Goal: Information Seeking & Learning: Learn about a topic

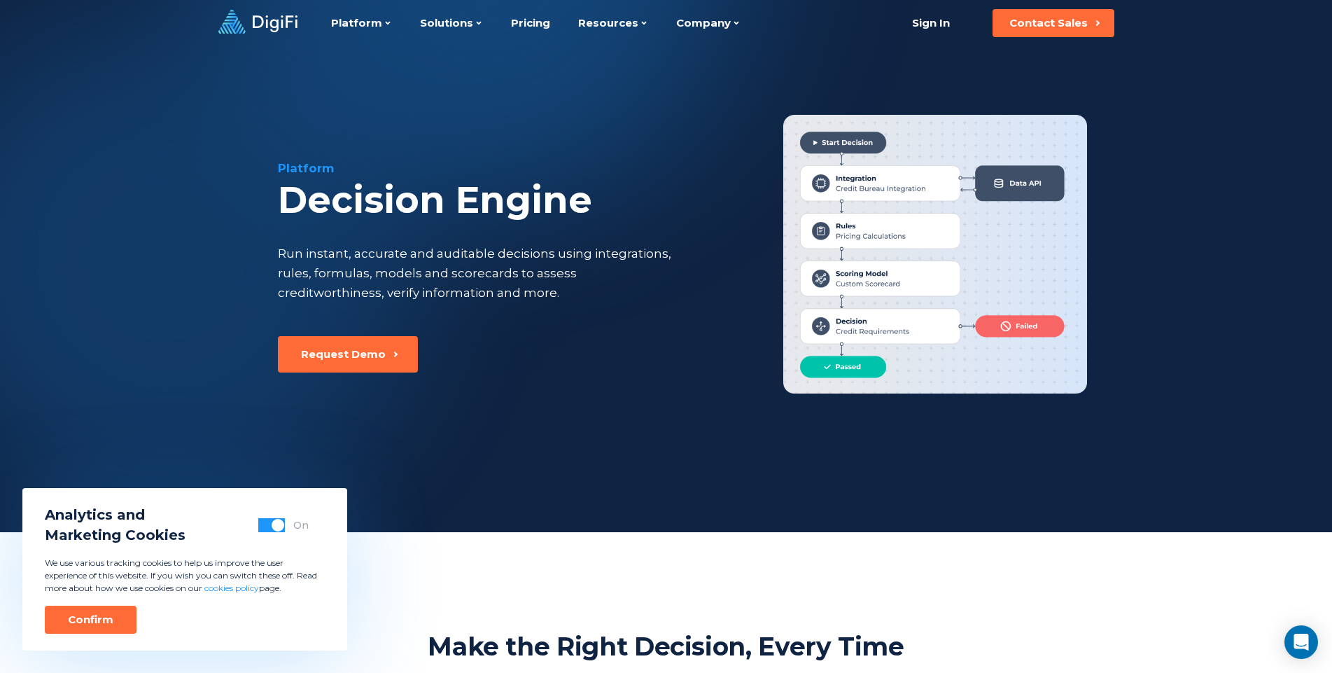
click at [273, 25] on icon at bounding box center [257, 22] width 79 height 24
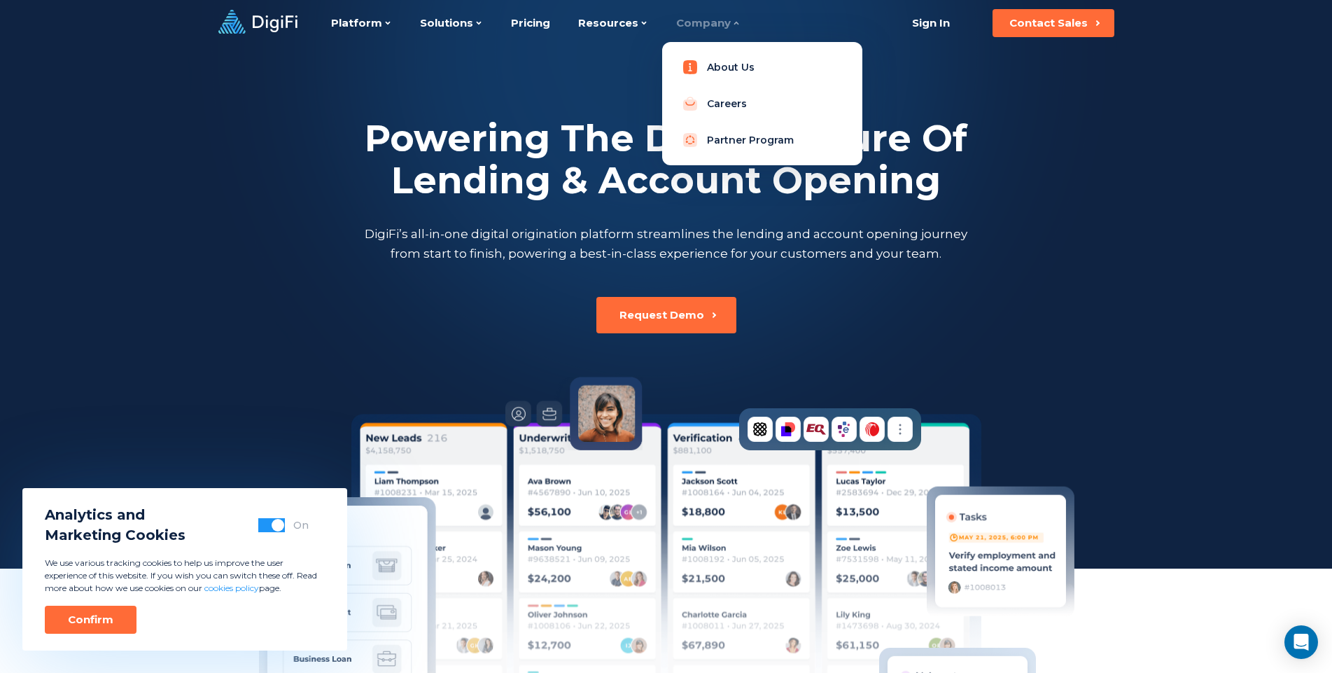
click at [716, 60] on link "About Us" at bounding box center [763, 67] width 178 height 28
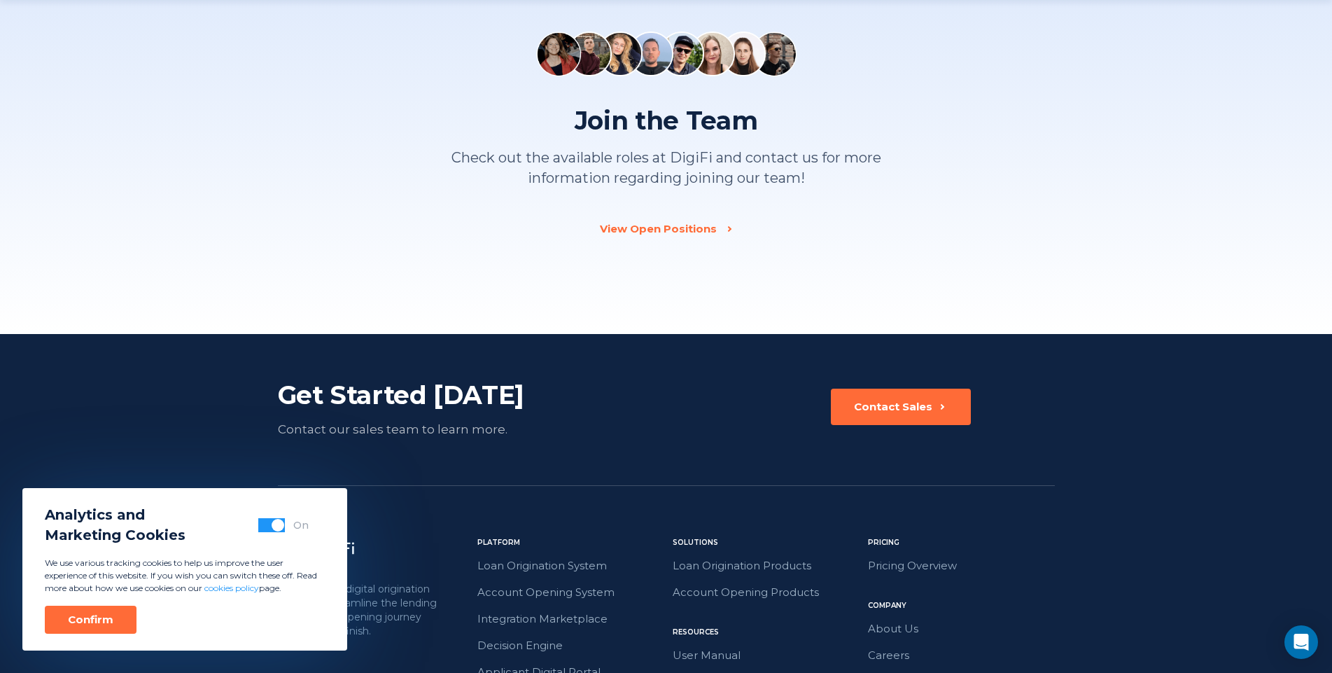
scroll to position [2150, 0]
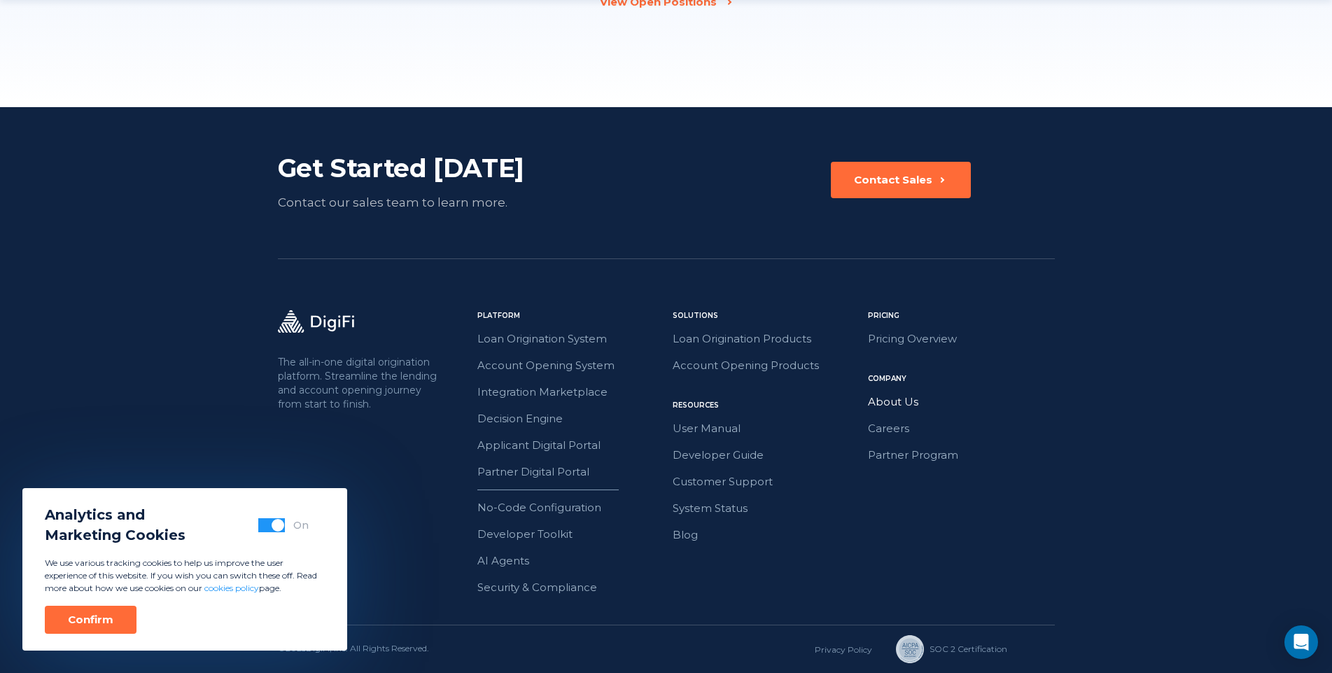
click at [870, 403] on link "About Us" at bounding box center [961, 402] width 187 height 18
